Goal: Information Seeking & Learning: Learn about a topic

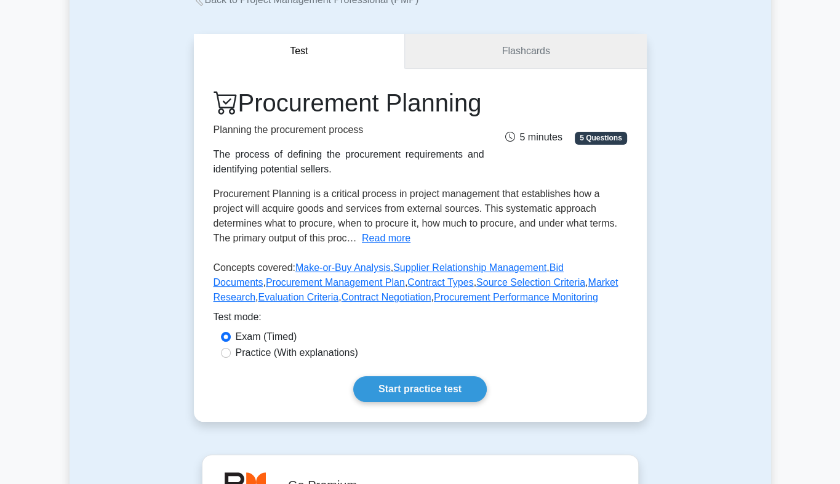
click at [548, 63] on link "Flashcards" at bounding box center [525, 51] width 241 height 35
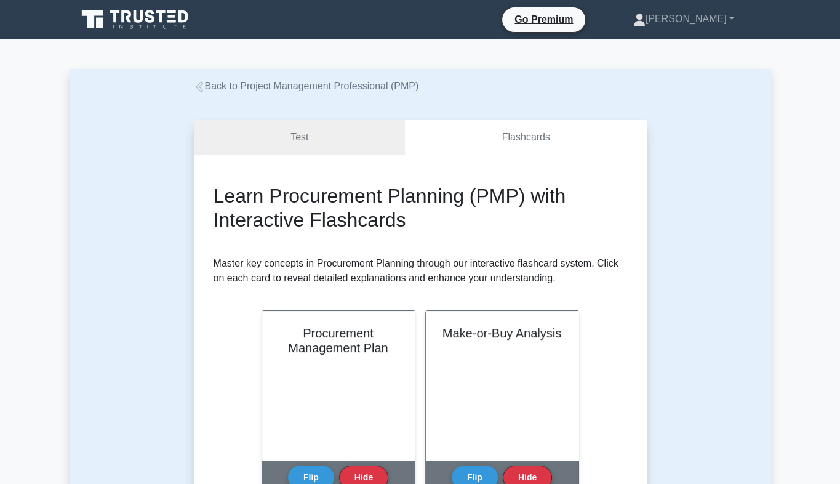
click at [306, 148] on link "Test" at bounding box center [300, 137] width 212 height 35
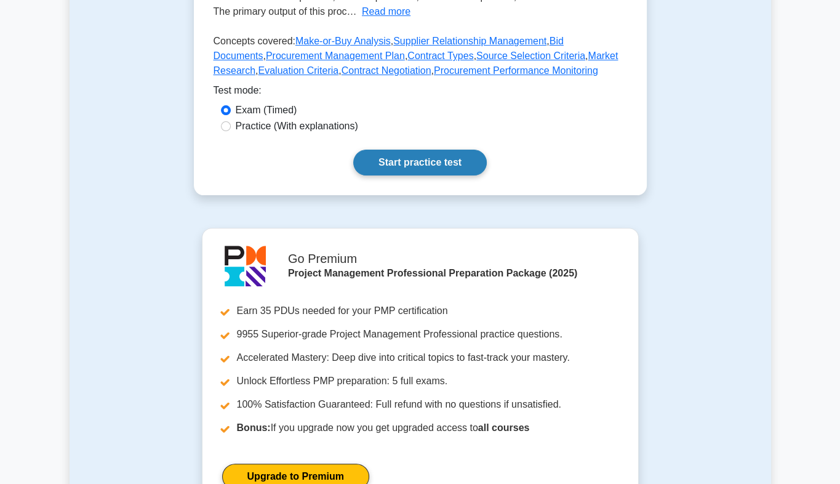
click at [404, 175] on link "Start practice test" at bounding box center [419, 162] width 133 height 26
